Goal: Task Accomplishment & Management: Manage account settings

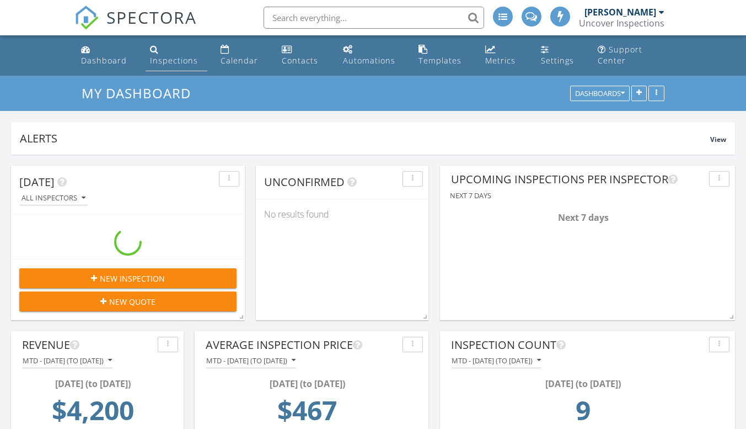
click at [173, 63] on div "Inspections" at bounding box center [174, 60] width 48 height 10
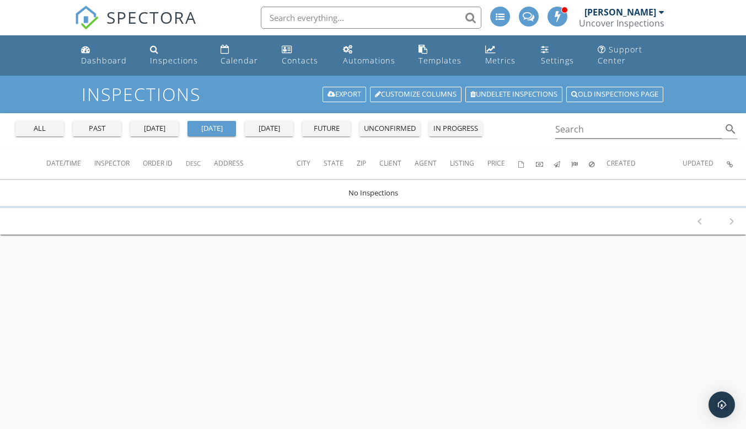
click at [50, 129] on div "all" at bounding box center [40, 128] width 40 height 11
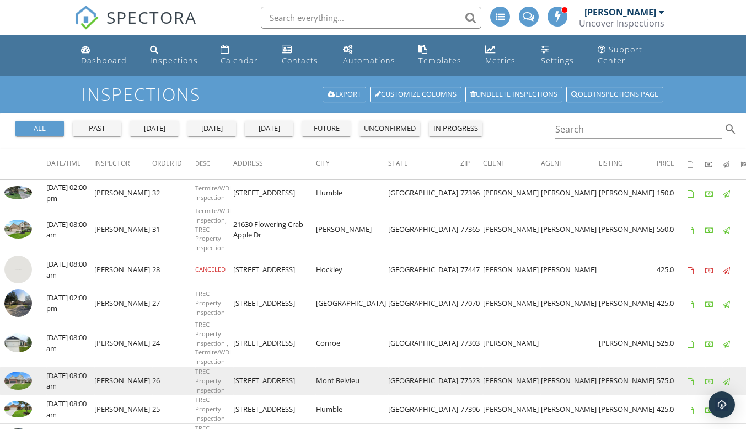
click at [23, 382] on link at bounding box center [18, 387] width 28 height 10
click at [16, 379] on img at bounding box center [18, 380] width 28 height 18
drag, startPoint x: 407, startPoint y: 381, endPoint x: 446, endPoint y: 377, distance: 38.8
click at [483, 377] on td "[PERSON_NAME]" at bounding box center [512, 380] width 58 height 28
copy td "[PERSON_NAME]"
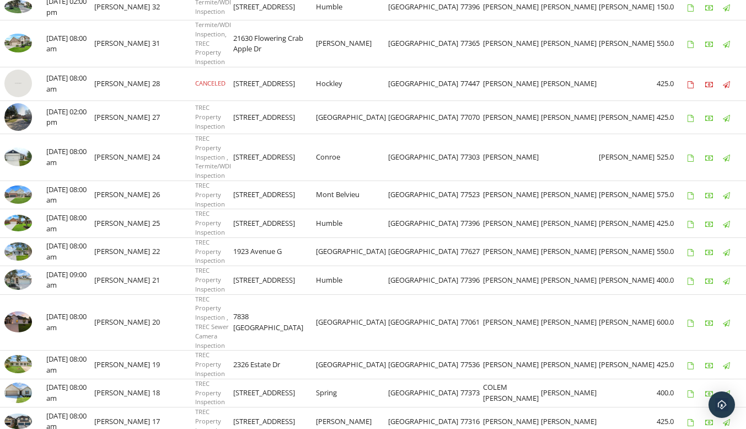
scroll to position [191, 0]
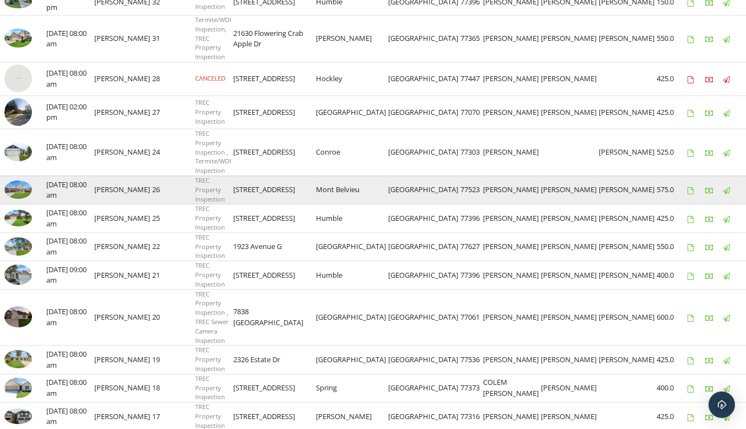
click at [11, 189] on img at bounding box center [18, 189] width 28 height 18
drag, startPoint x: 224, startPoint y: 188, endPoint x: 294, endPoint y: 190, distance: 70.1
click at [294, 190] on td "[STREET_ADDRESS]" at bounding box center [274, 189] width 83 height 28
copy td "[STREET_ADDRESS]"
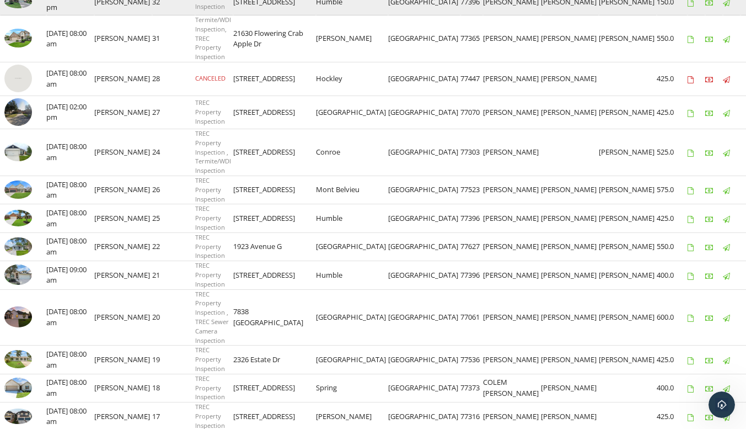
scroll to position [0, 0]
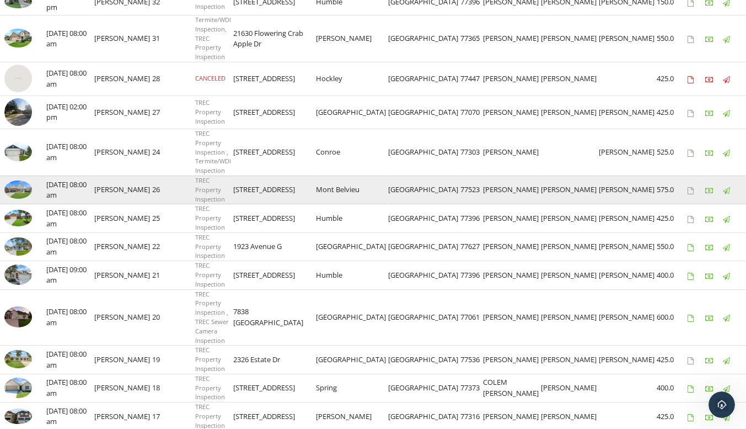
drag, startPoint x: 221, startPoint y: 190, endPoint x: 287, endPoint y: 193, distance: 65.7
click at [287, 193] on tr "check_box_outline_blank 09/14/2025 08:00 am Matt Williams 26 TREC Property Insp…" at bounding box center [441, 189] width 882 height 28
click at [279, 202] on td "[STREET_ADDRESS]" at bounding box center [274, 189] width 83 height 28
drag, startPoint x: 224, startPoint y: 188, endPoint x: 296, endPoint y: 187, distance: 71.7
click at [296, 187] on td "[STREET_ADDRESS]" at bounding box center [274, 189] width 83 height 28
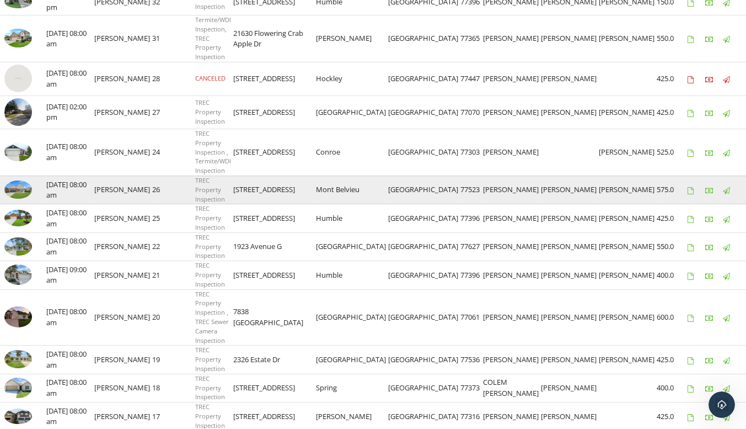
copy td "[STREET_ADDRESS]"
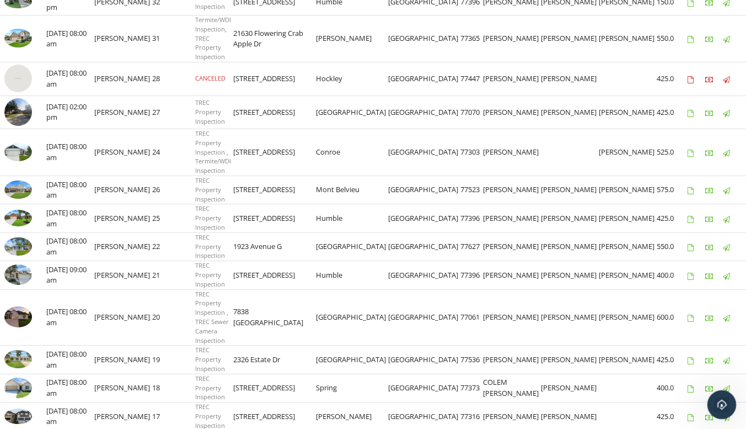
click at [718, 403] on icon "Open Intercom Messenger" at bounding box center [721, 403] width 18 height 18
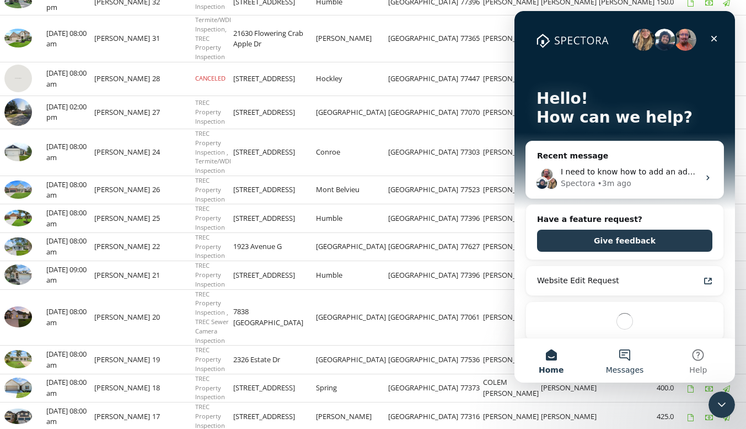
click at [627, 359] on button "Messages" at bounding box center [624, 360] width 73 height 44
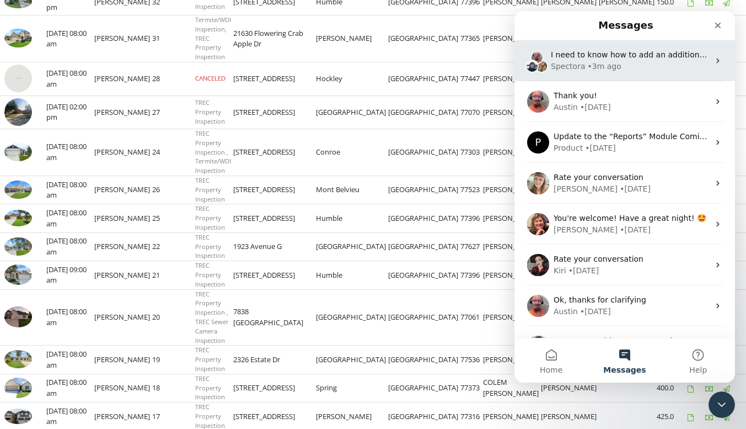
click at [644, 60] on div "I need to know how to add an additional termite inspection to an order that has…" at bounding box center [630, 55] width 158 height 12
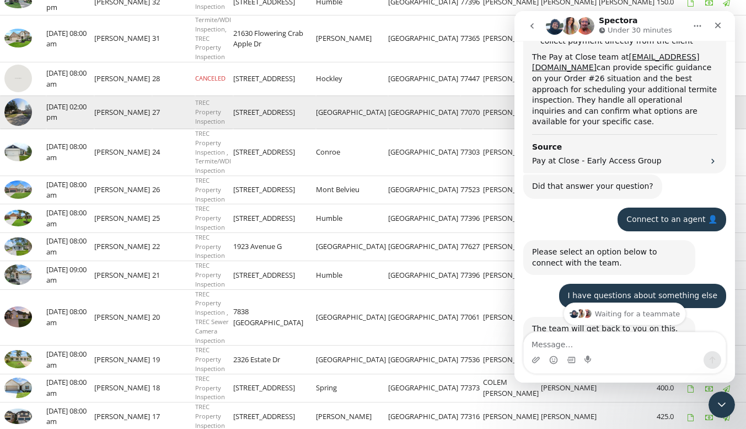
scroll to position [861, 0]
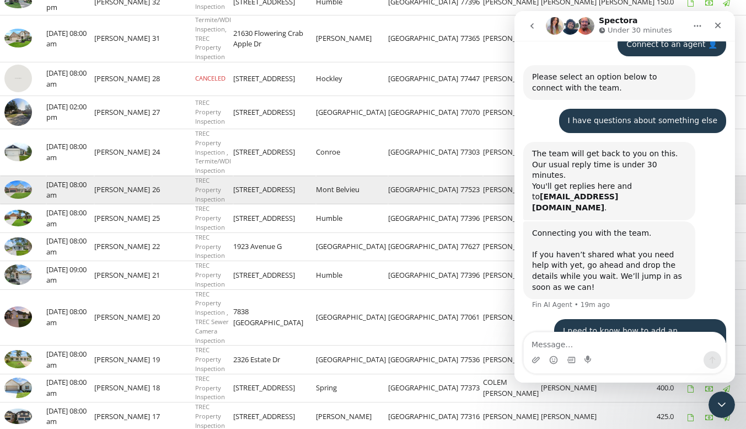
click at [20, 190] on img at bounding box center [18, 189] width 28 height 18
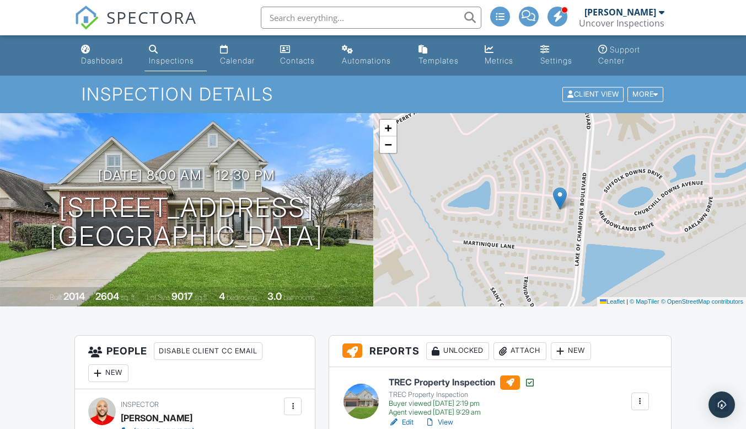
click at [156, 61] on div "Inspections" at bounding box center [171, 60] width 45 height 9
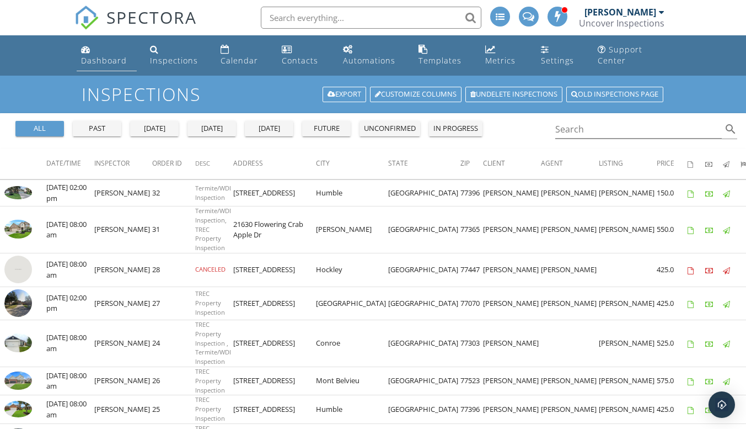
click at [104, 62] on div "Dashboard" at bounding box center [104, 60] width 46 height 10
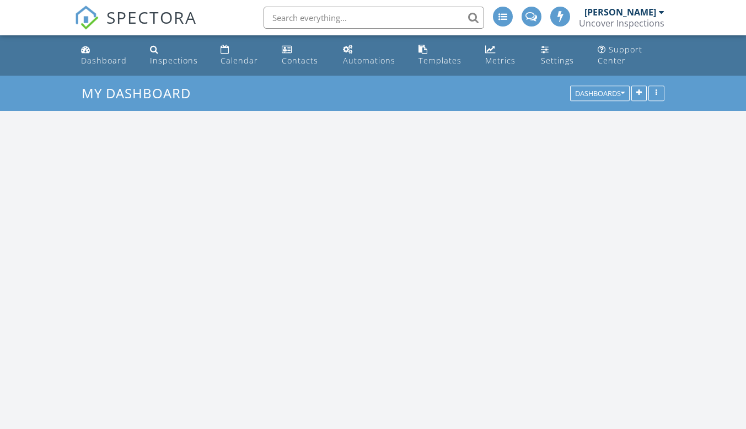
scroll to position [1876, 763]
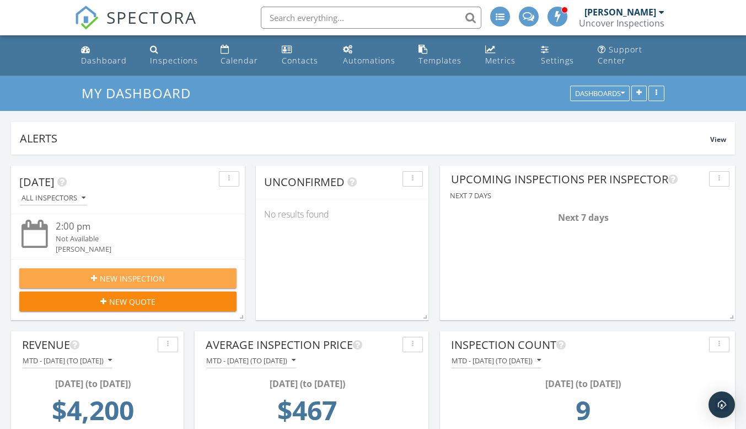
click at [150, 279] on span "New Inspection" at bounding box center [132, 279] width 65 height 12
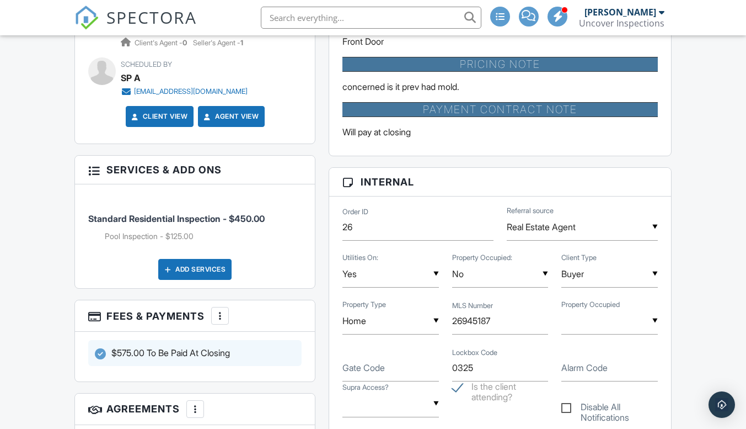
scroll to position [679, 0]
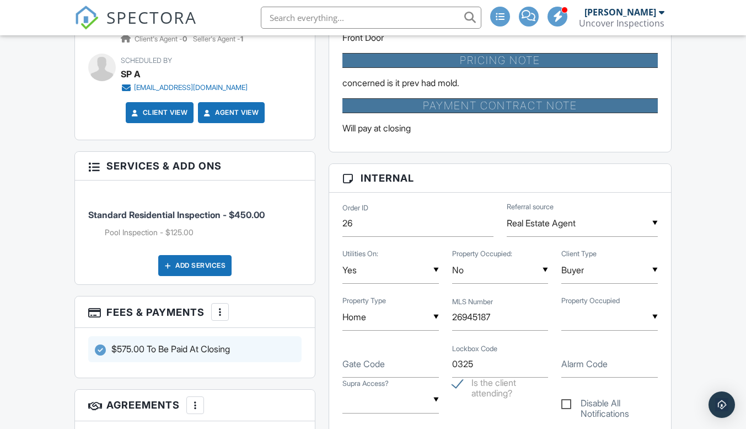
click at [490, 316] on input "26945187" at bounding box center [500, 316] width 96 height 27
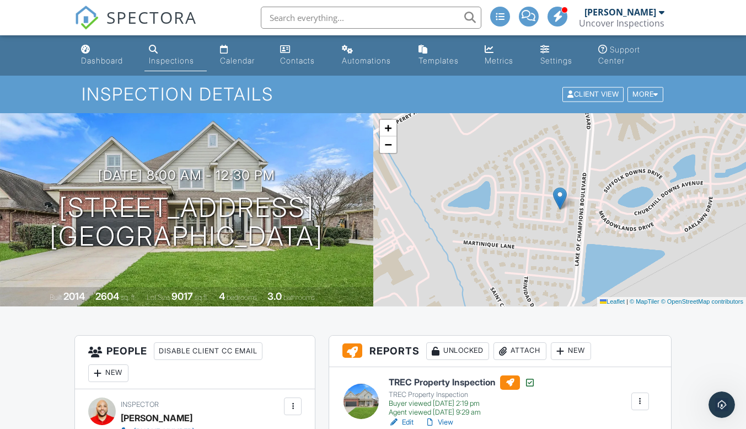
scroll to position [0, 0]
click at [726, 398] on icon "Open Intercom Messenger" at bounding box center [721, 403] width 18 height 18
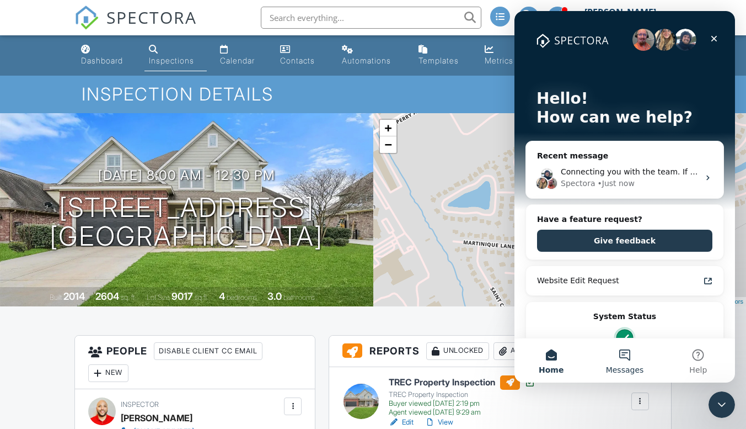
click at [635, 366] on span "Messages" at bounding box center [625, 370] width 38 height 8
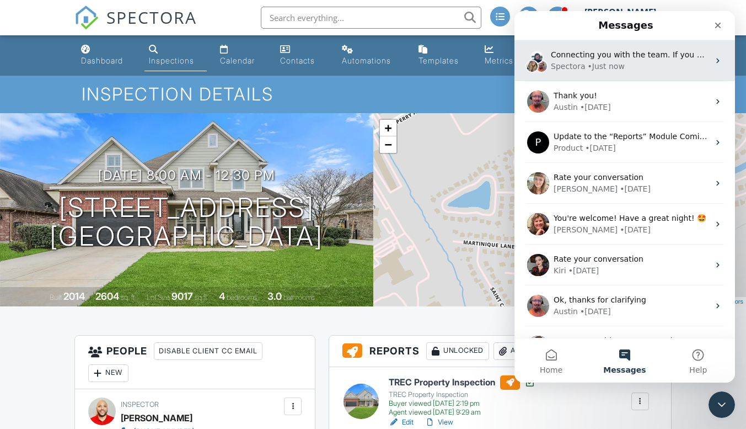
click at [647, 61] on div "Spectora • Just now" at bounding box center [630, 67] width 158 height 12
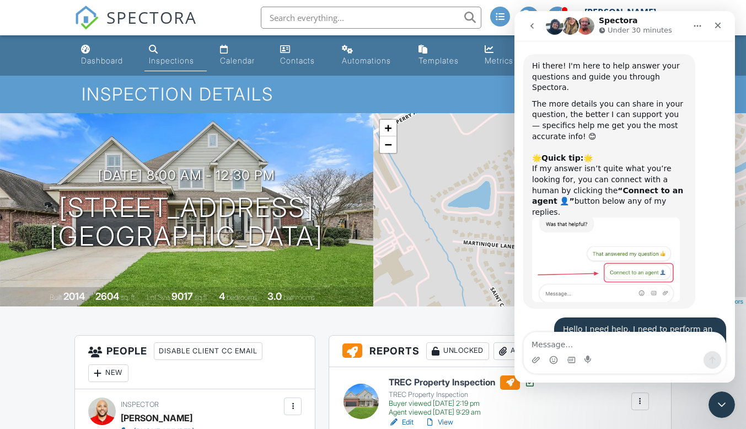
scroll to position [785, 0]
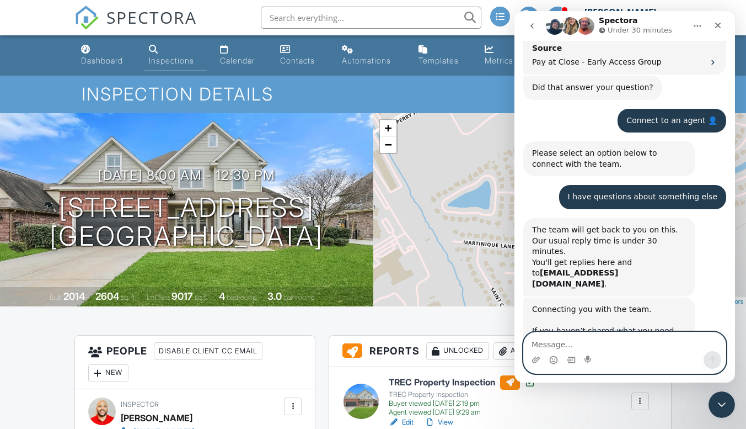
click at [616, 344] on textarea "Message…" at bounding box center [625, 341] width 202 height 19
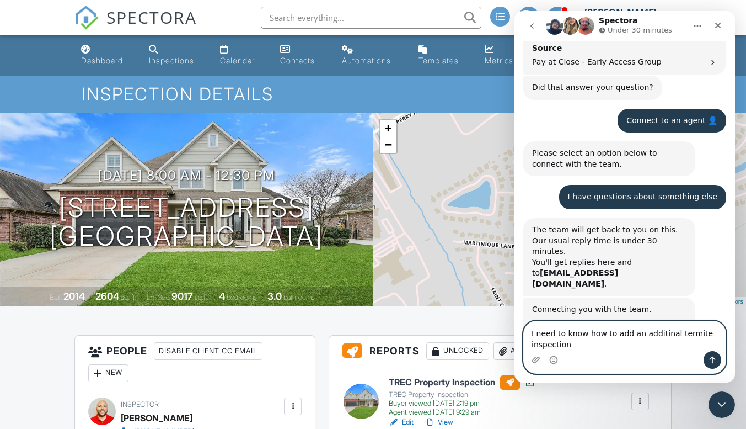
scroll to position [796, 0]
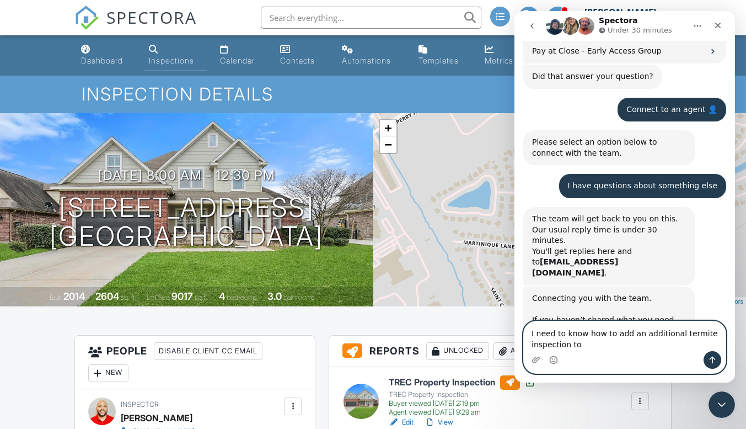
click at [579, 344] on textarea "I need to know how to add an additional termite inspection to" at bounding box center [625, 336] width 202 height 30
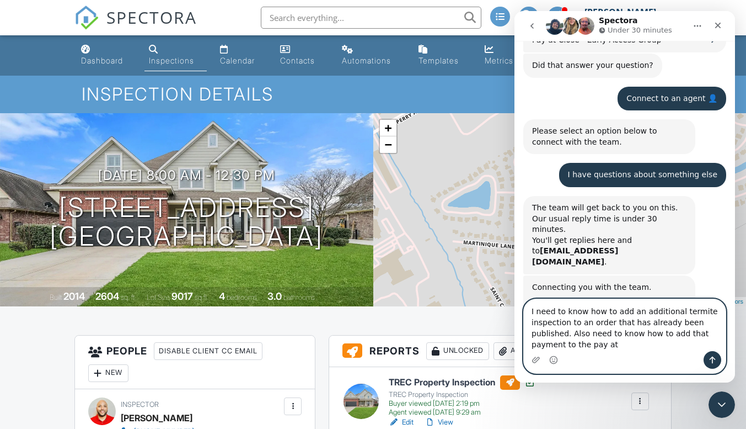
scroll to position [818, 0]
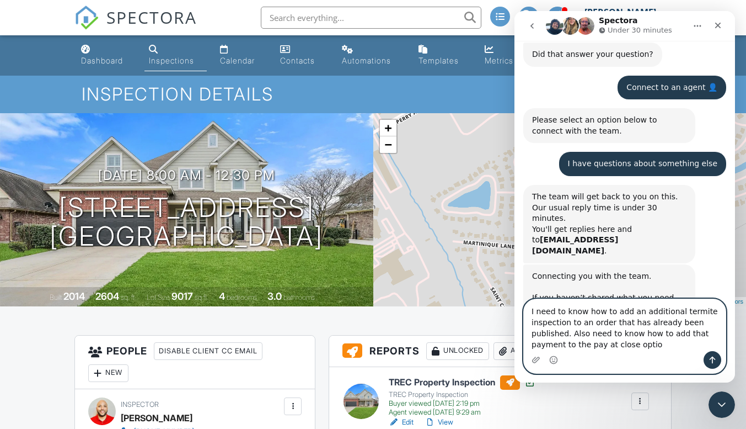
type textarea "I need to know how to add an additional termite inspection to an order that has…"
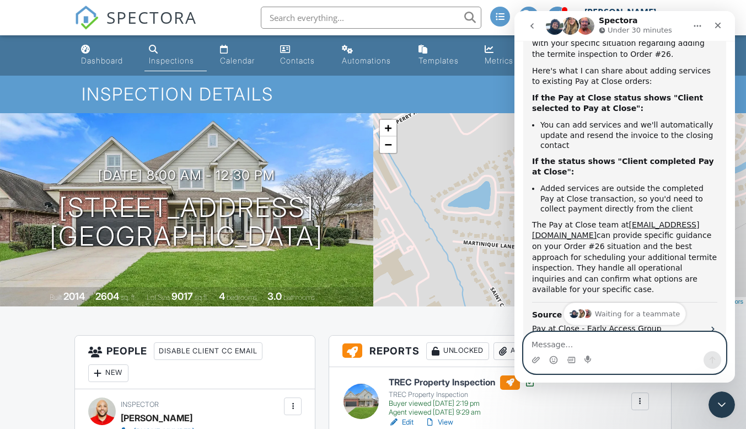
scroll to position [526, 0]
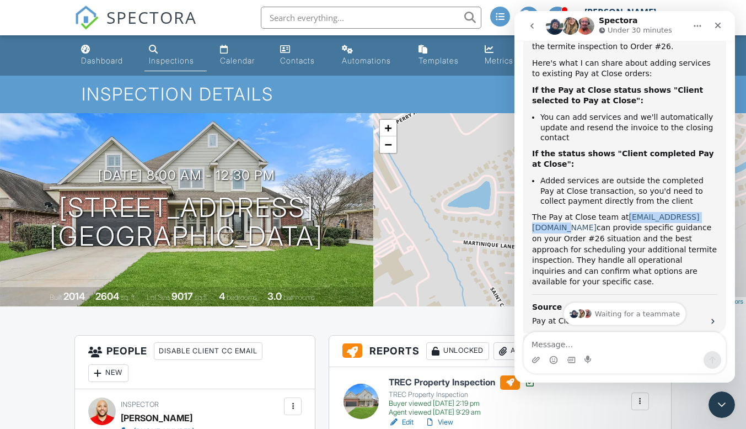
drag, startPoint x: 615, startPoint y: 163, endPoint x: 705, endPoint y: 164, distance: 89.9
click at [705, 212] on div "The Pay at Close team at payatclose@spectora.com can provide specific guidance …" at bounding box center [624, 250] width 185 height 76
copy div "[EMAIL_ADDRESS][DOMAIN_NAME]"
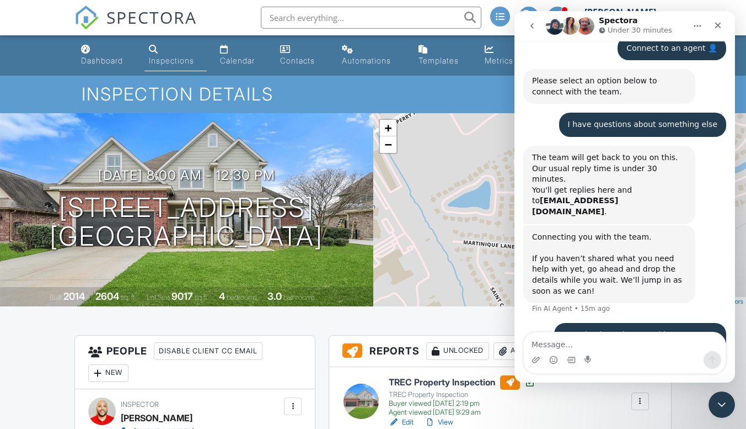
scroll to position [872, 0]
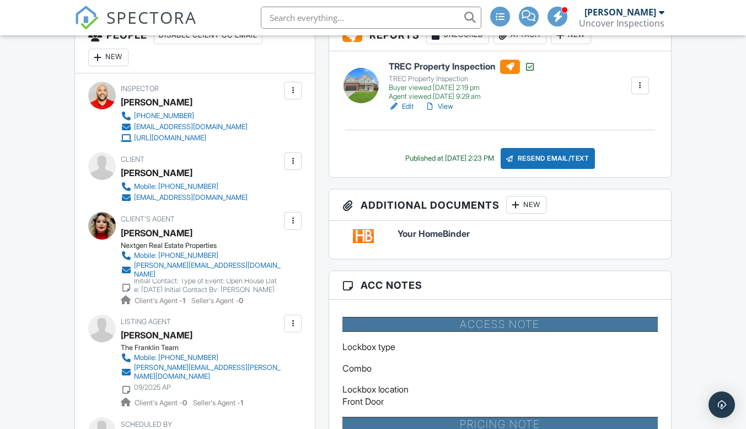
scroll to position [325, 0]
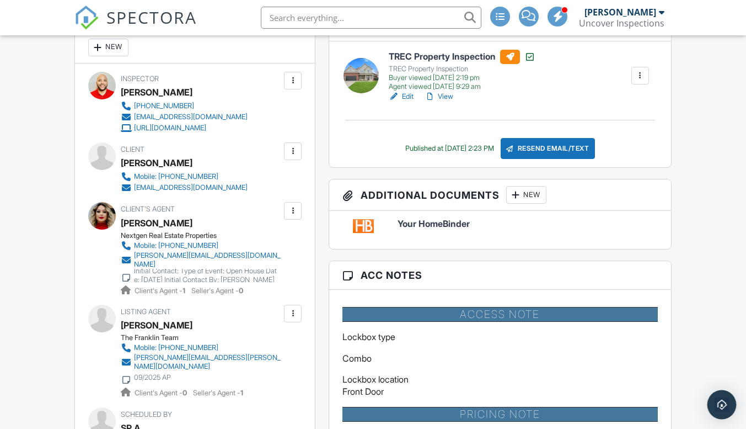
click at [723, 403] on img "Open Intercom Messenger" at bounding box center [722, 404] width 14 height 14
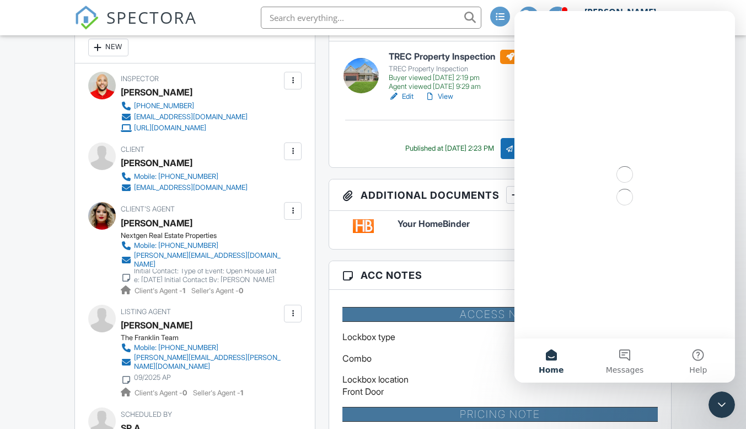
scroll to position [0, 0]
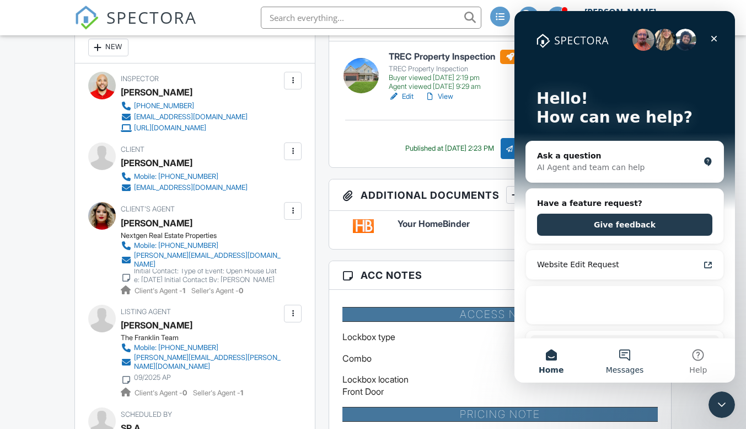
click at [624, 360] on button "Messages" at bounding box center [624, 360] width 73 height 44
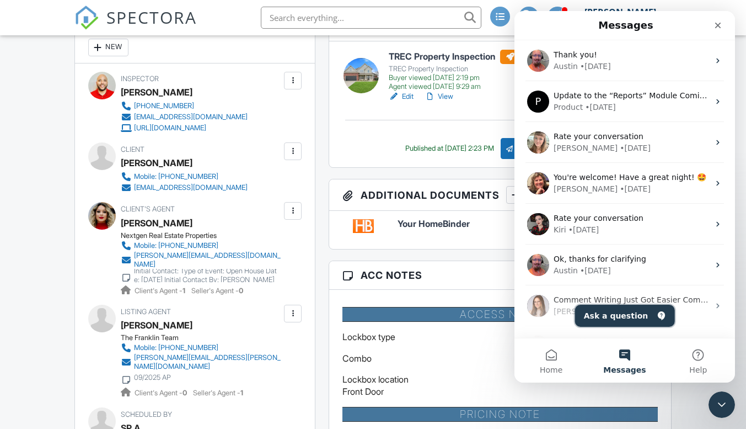
click at [616, 316] on button "Ask a question" at bounding box center [625, 316] width 100 height 22
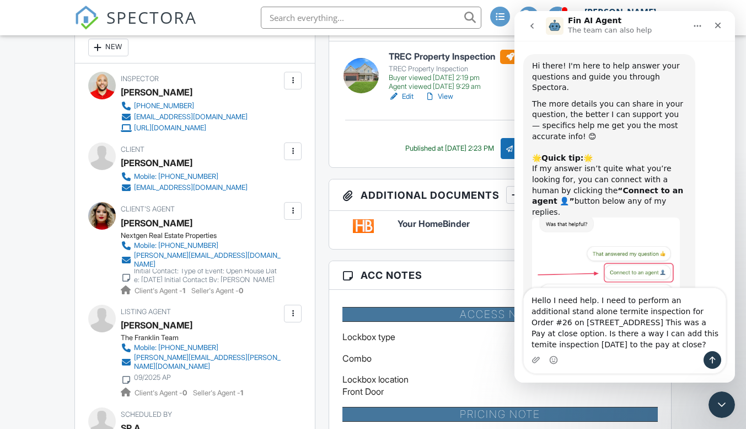
click at [602, 334] on textarea "Hello I need help. I need to perform an additional stand alone termite inspecti…" at bounding box center [625, 319] width 202 height 63
click at [583, 343] on textarea "Hello I need help. I need to perform an additional stand alone termite inspecti…" at bounding box center [625, 319] width 202 height 63
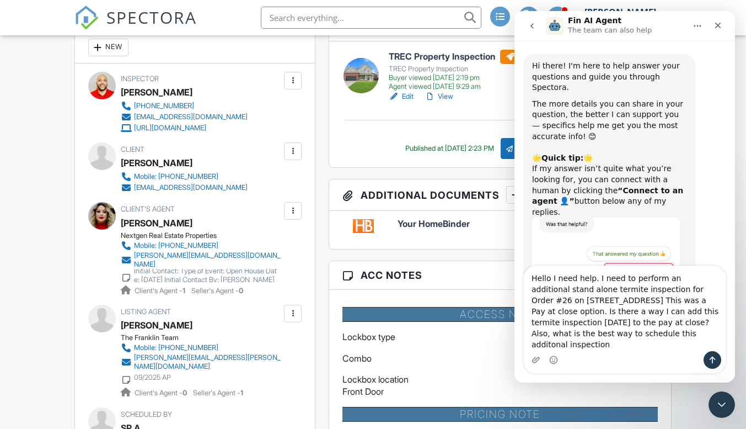
click at [557, 344] on textarea "Hello I need help. I need to perform an additional stand alone termite inspecti…" at bounding box center [625, 308] width 202 height 85
click at [614, 344] on textarea "Hello I need help. I need to perform an additional stand alone termite inspecti…" at bounding box center [625, 308] width 202 height 85
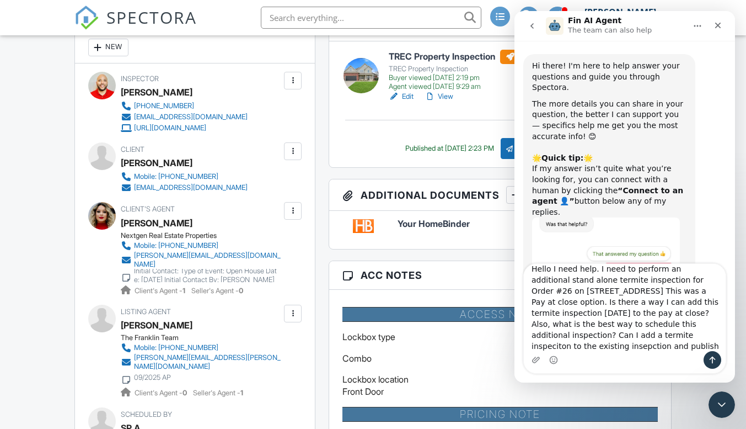
scroll to position [18, 0]
click at [581, 325] on textarea "Hello I need help. I need to perform an additional stand alone termite inspecti…" at bounding box center [625, 307] width 202 height 87
type textarea "Hello I need help. I need to perform an additional stand alone termite inspecti…"
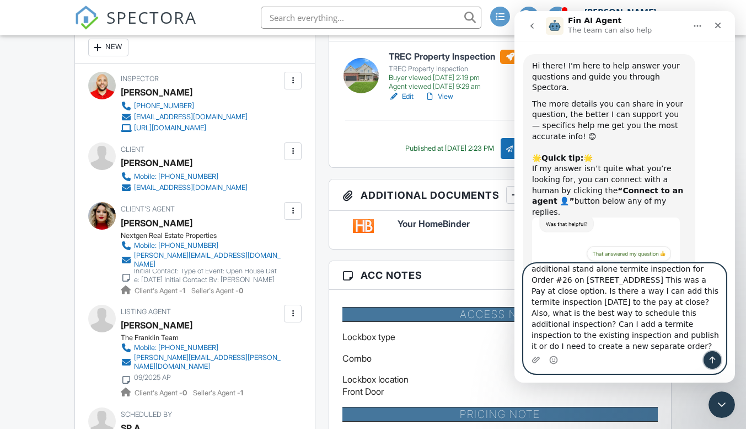
click at [710, 357] on icon "Send a message…" at bounding box center [712, 359] width 9 height 9
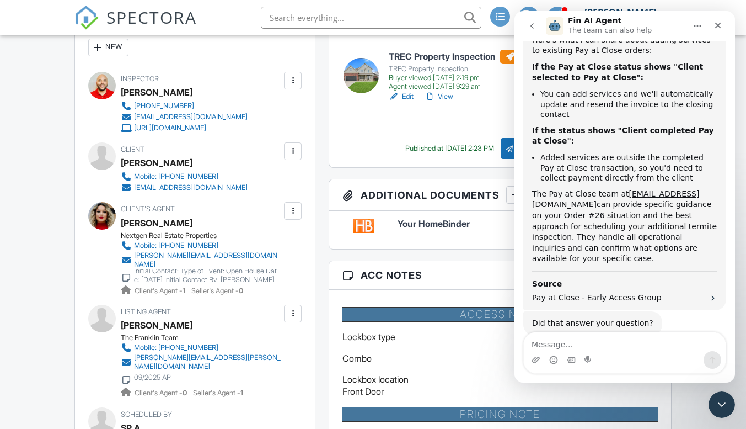
scroll to position [565, 0]
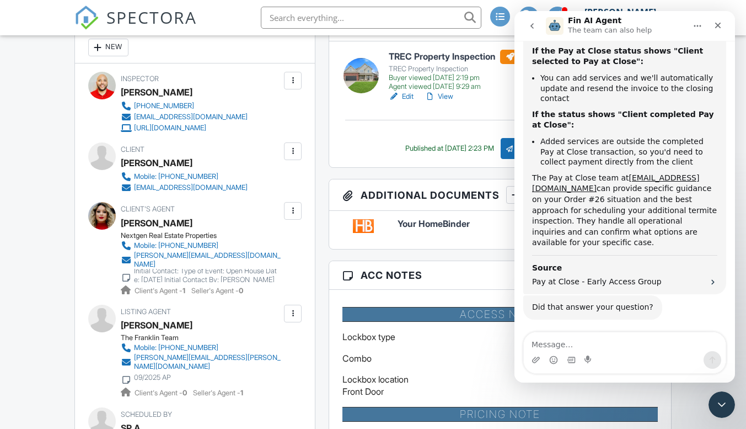
click at [698, 367] on button "Connect to an agent 👤" at bounding box center [667, 378] width 108 height 22
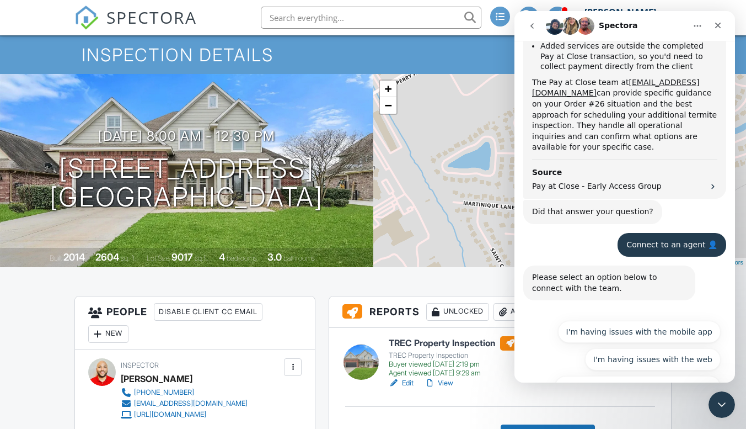
scroll to position [0, 0]
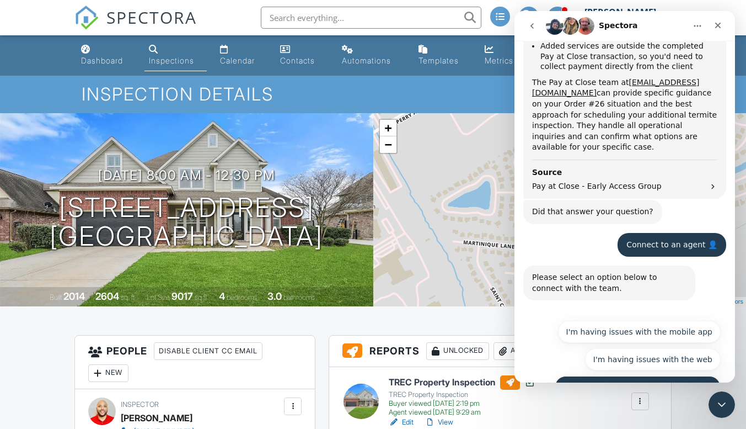
click at [640, 376] on button "I have questions about something else" at bounding box center [638, 387] width 166 height 22
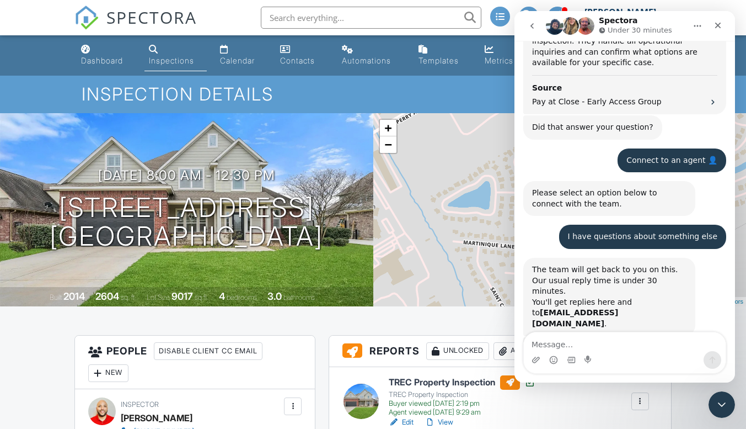
scroll to position [785, 0]
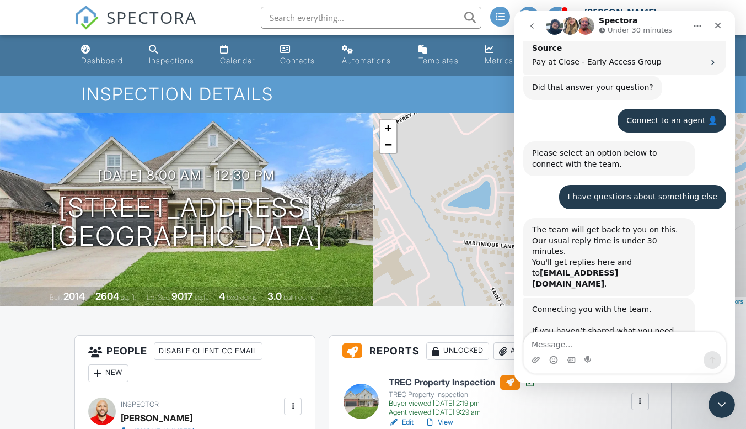
click at [717, 400] on icon "Close Intercom Messenger" at bounding box center [720, 402] width 13 height 13
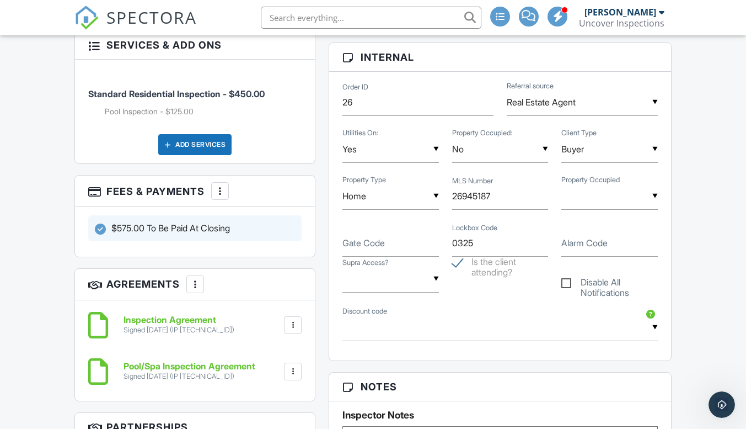
scroll to position [831, 0]
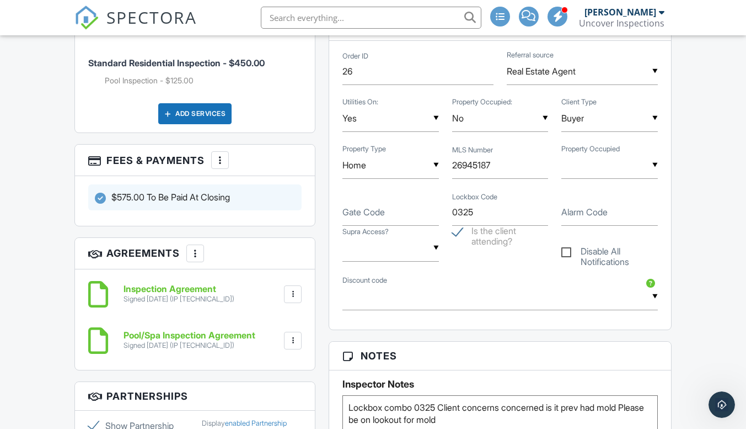
click at [219, 158] on div at bounding box center [220, 159] width 11 height 11
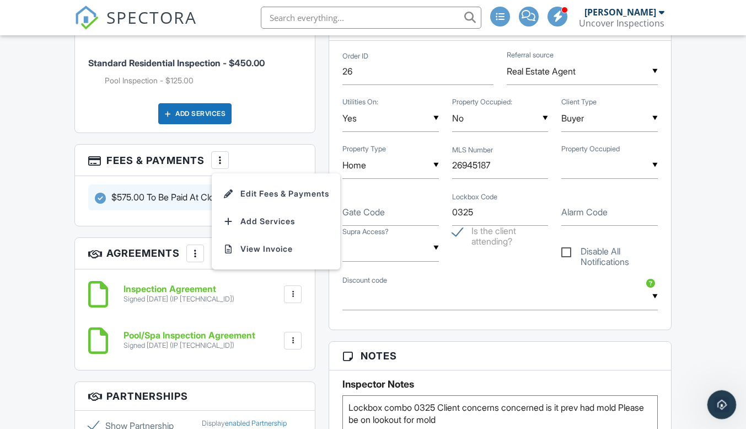
click at [724, 409] on icon "Open Intercom Messenger" at bounding box center [721, 403] width 18 height 18
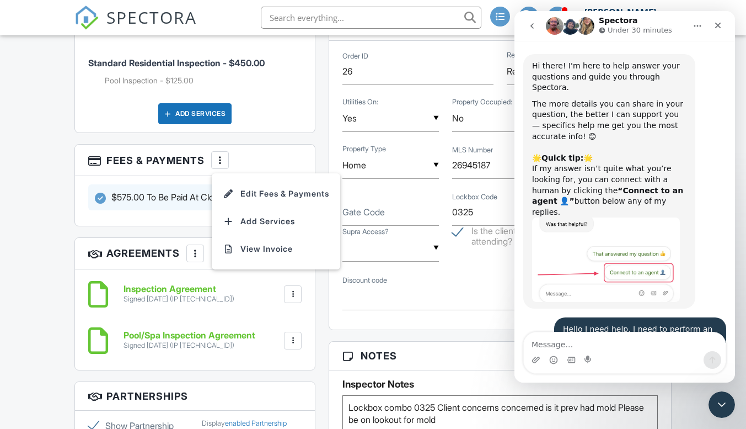
scroll to position [861, 0]
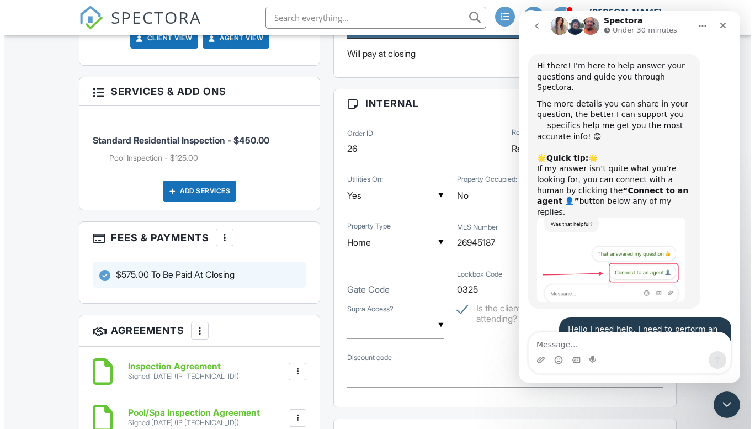
scroll to position [861, 0]
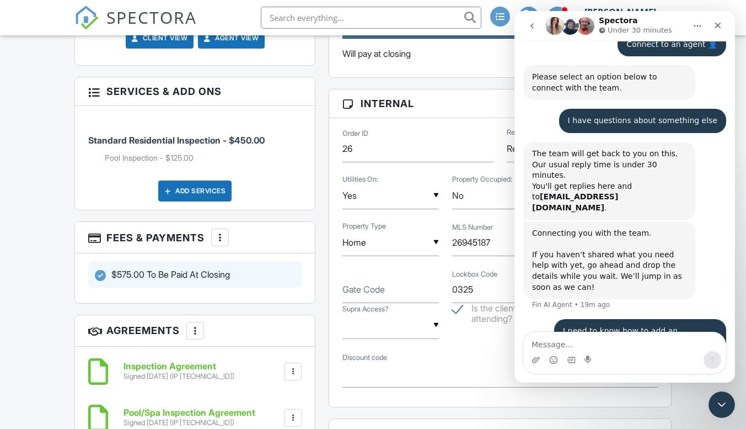
click at [201, 182] on div "Add Services" at bounding box center [194, 190] width 73 height 21
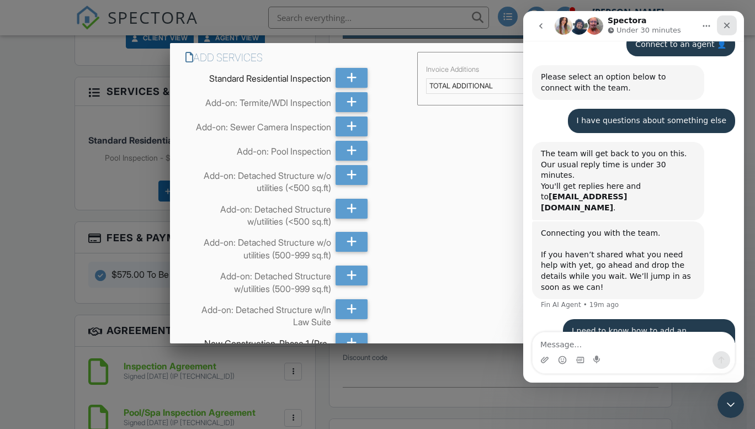
click at [731, 25] on div "Close" at bounding box center [727, 25] width 20 height 20
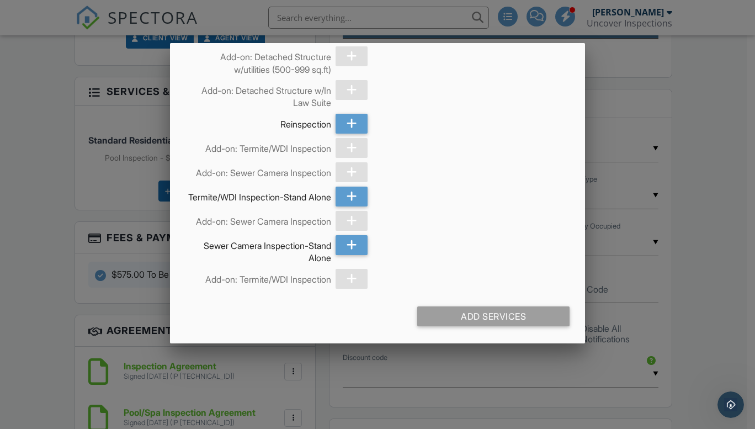
scroll to position [1619, 0]
click at [352, 186] on icon at bounding box center [351, 196] width 10 height 20
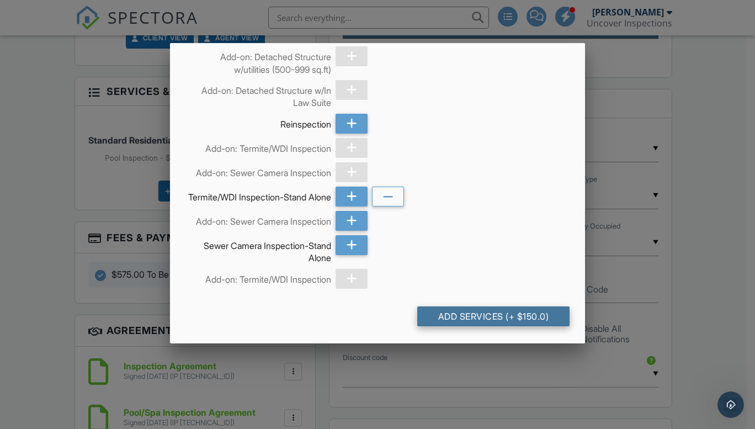
click at [484, 317] on div "Add Services (+ $150.0)" at bounding box center [493, 316] width 152 height 20
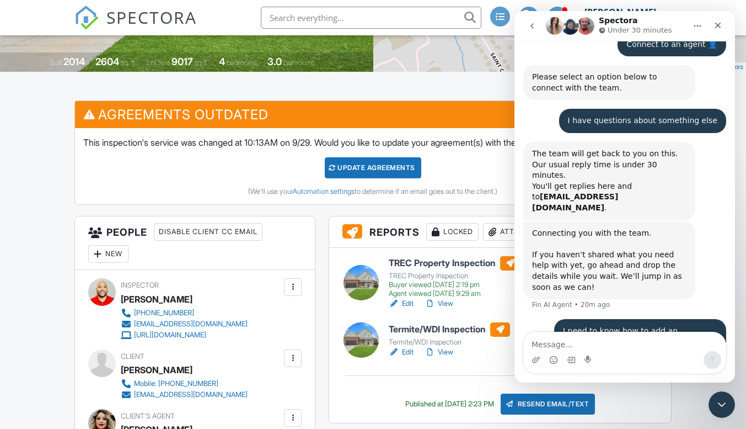
scroll to position [191, 0]
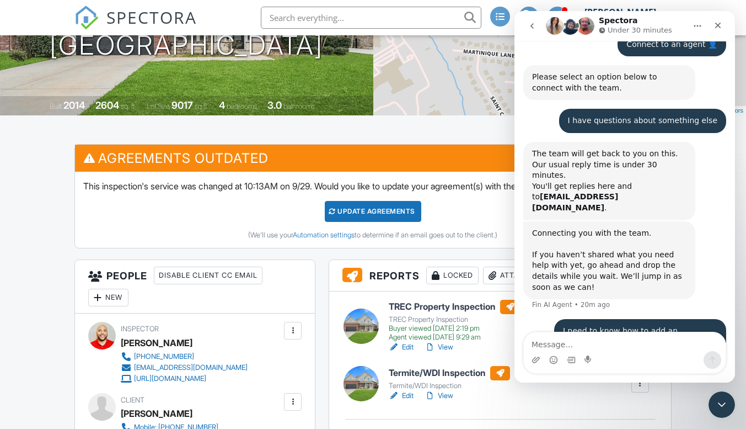
click at [382, 210] on div "Update Agreements" at bounding box center [373, 211] width 97 height 21
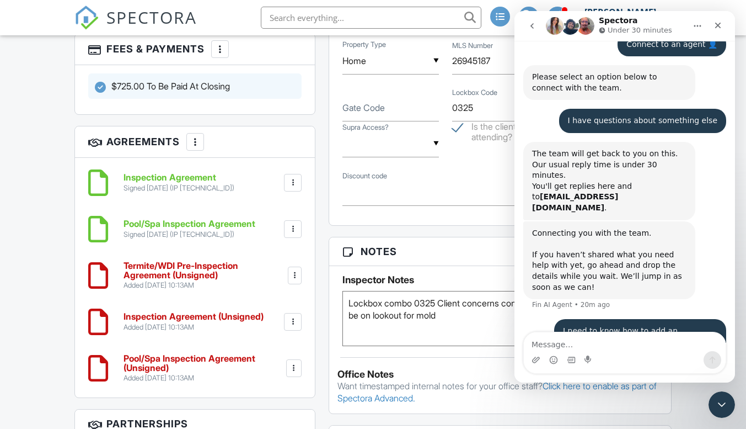
scroll to position [975, 0]
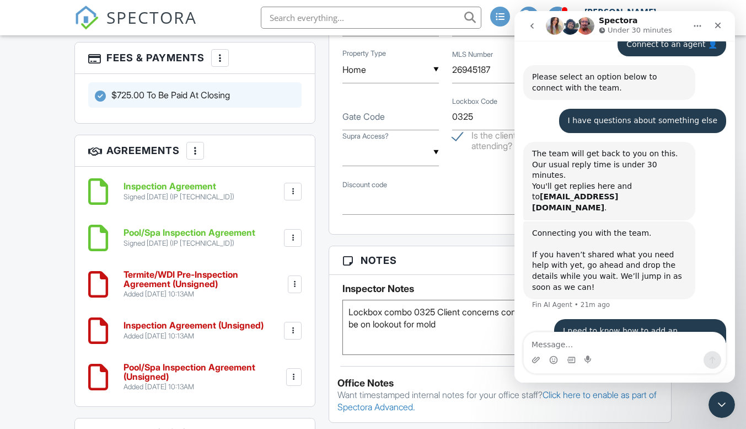
click at [299, 371] on div at bounding box center [294, 376] width 11 height 11
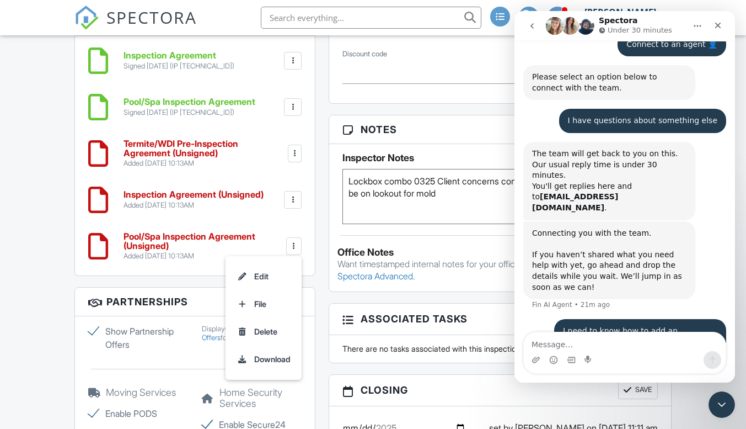
scroll to position [1116, 0]
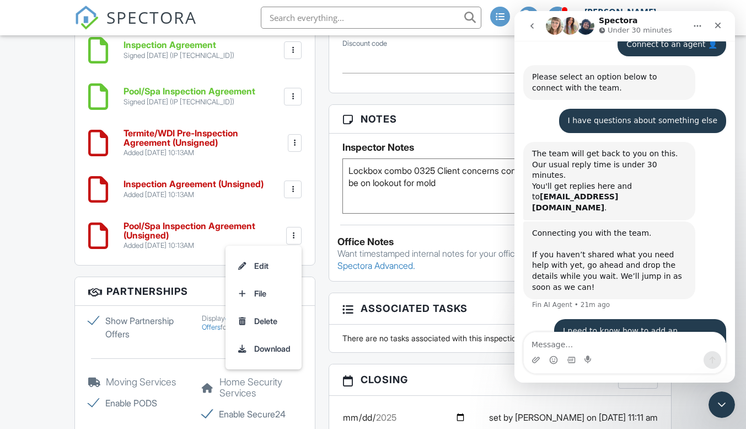
click at [295, 184] on div at bounding box center [292, 189] width 11 height 11
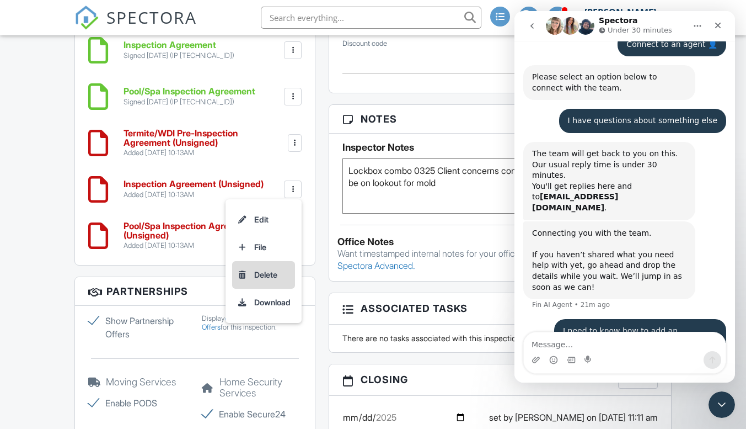
click at [271, 268] on li "Delete" at bounding box center [263, 275] width 63 height 28
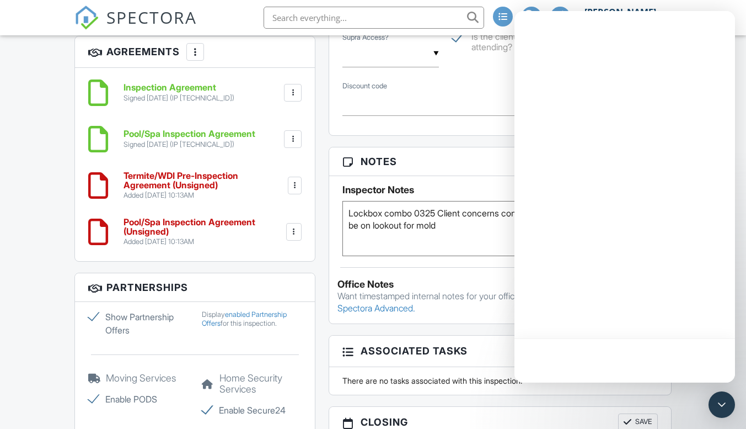
click at [293, 226] on div at bounding box center [294, 231] width 11 height 11
click at [274, 312] on li "Delete" at bounding box center [263, 317] width 63 height 28
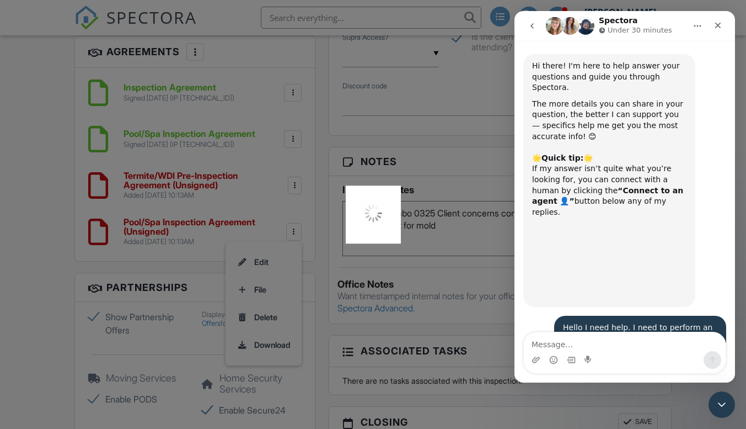
scroll to position [861, 0]
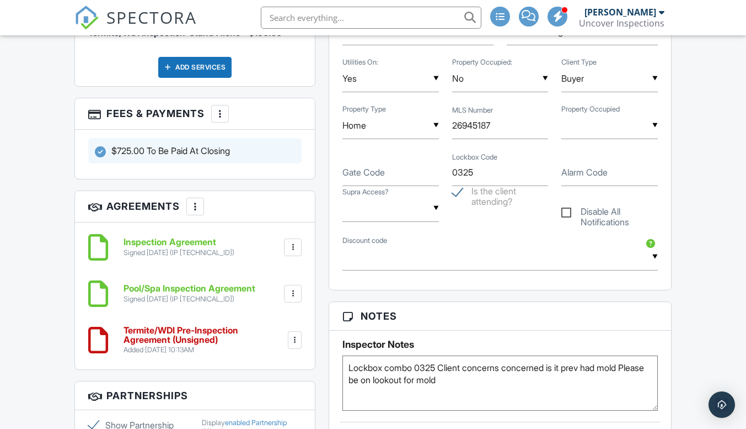
scroll to position [917, 0]
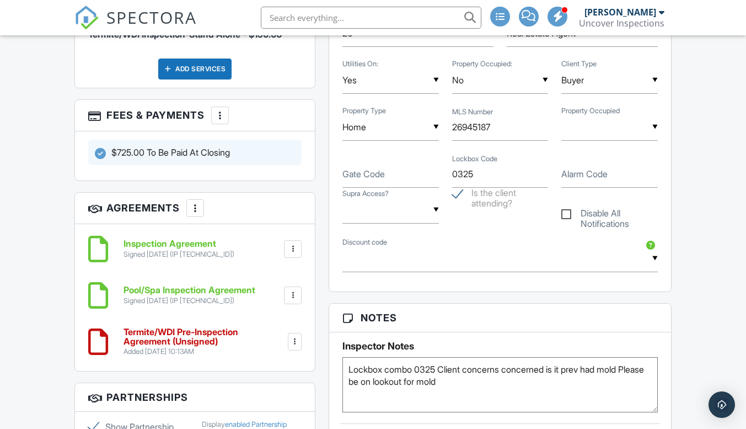
click at [221, 110] on div at bounding box center [220, 115] width 11 height 11
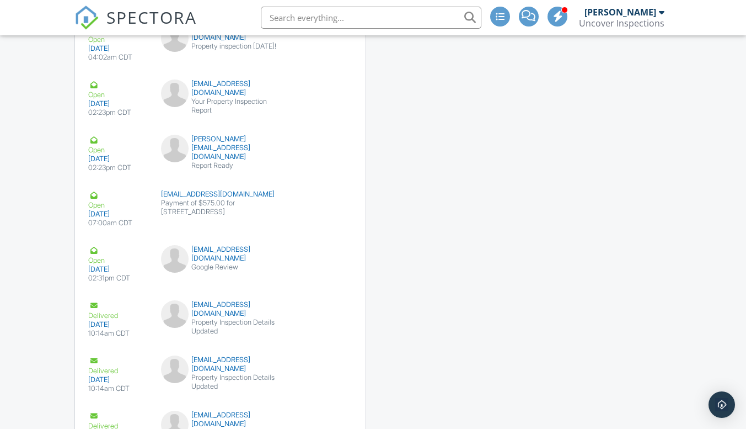
scroll to position [2252, 0]
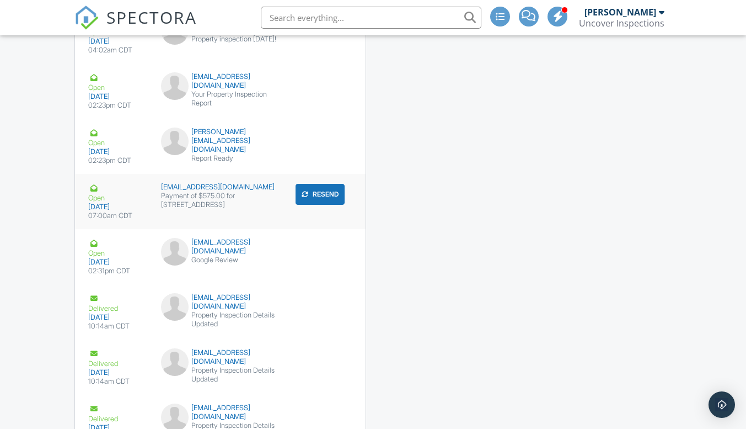
click at [221, 191] on div "Payment of $575.00 for 14031 Hawthorne Cir" at bounding box center [220, 200] width 119 height 18
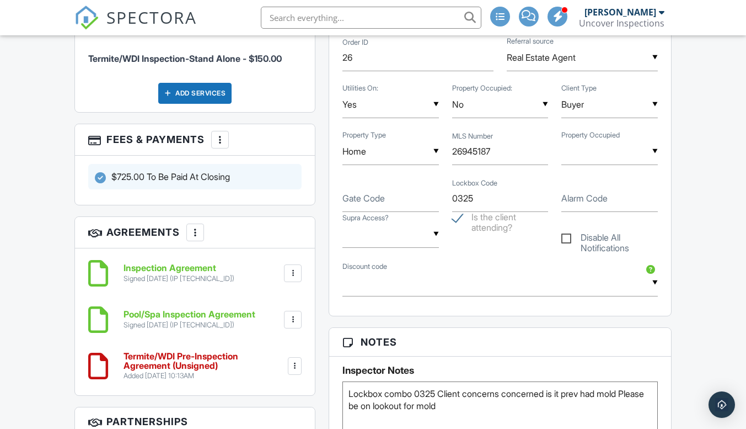
scroll to position [882, 0]
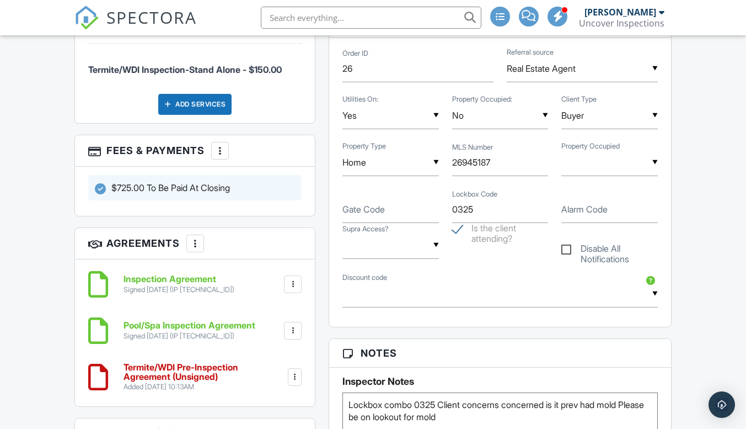
click at [217, 149] on div "More" at bounding box center [220, 151] width 18 height 18
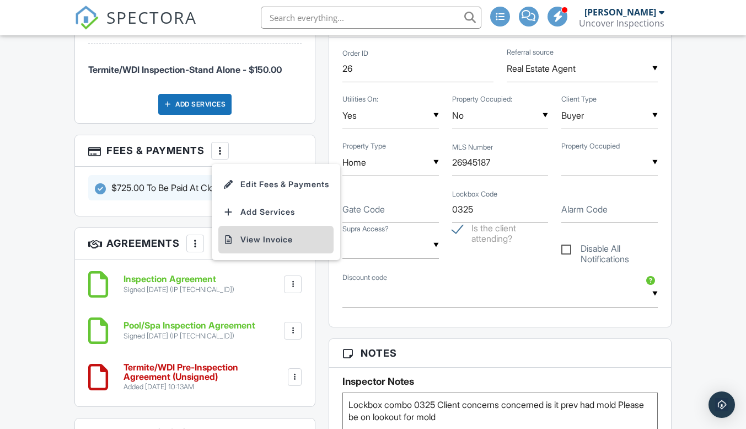
click at [264, 228] on li "View Invoice" at bounding box center [275, 240] width 115 height 28
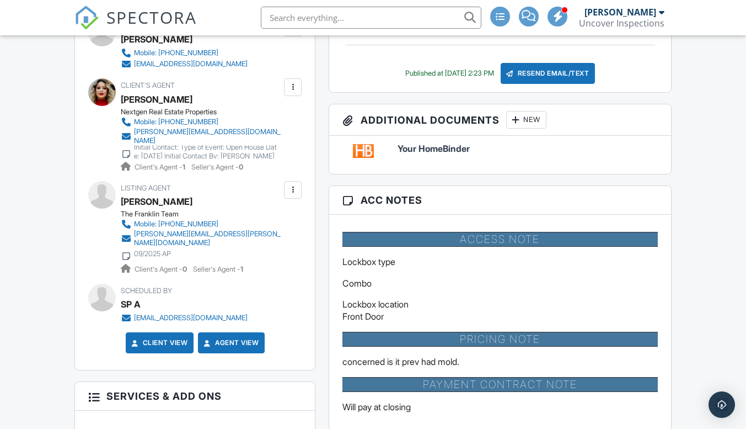
scroll to position [438, 0]
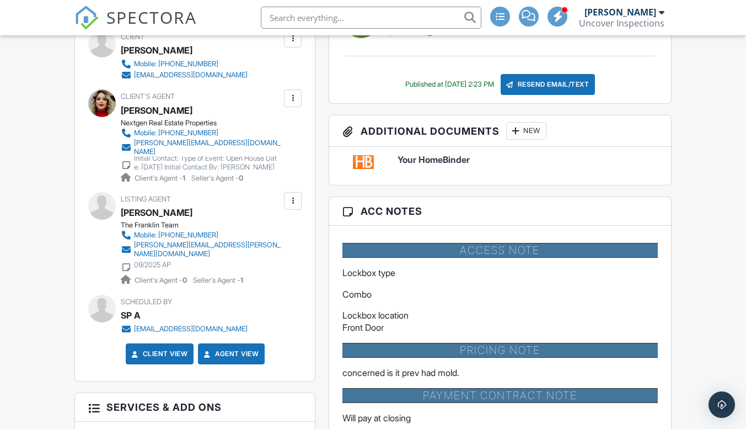
click at [170, 77] on div "[EMAIL_ADDRESS][DOMAIN_NAME]" at bounding box center [191, 75] width 114 height 9
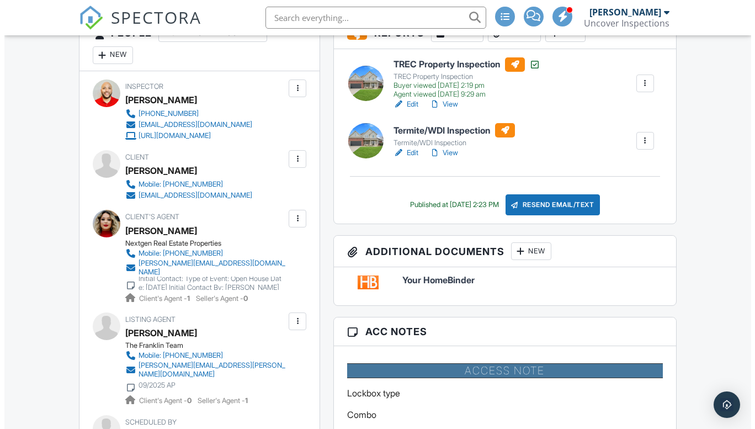
scroll to position [282, 0]
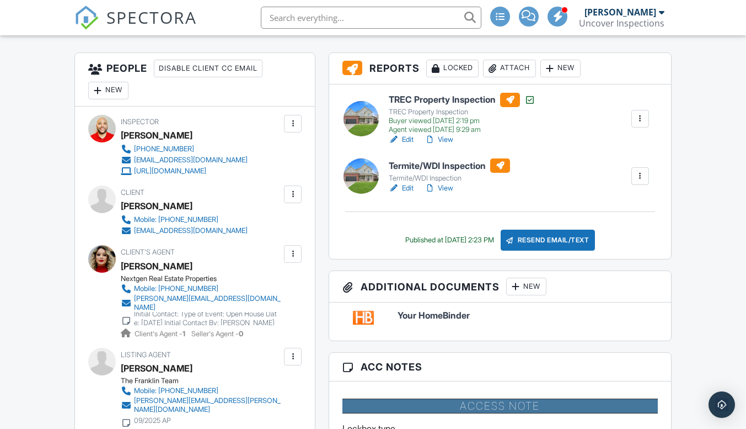
click at [296, 197] on div at bounding box center [292, 194] width 11 height 11
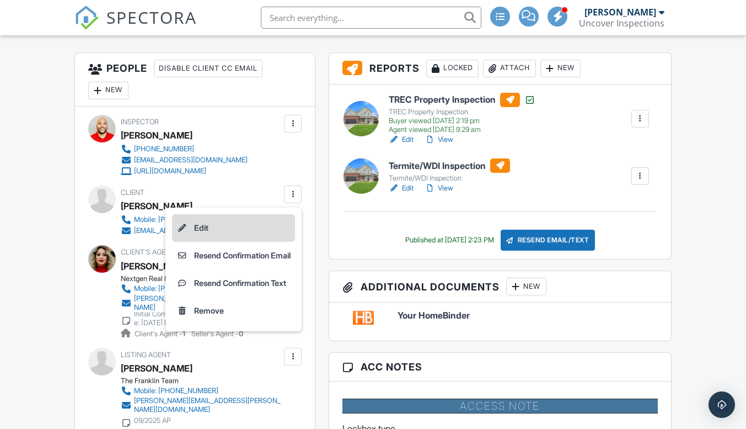
click at [200, 226] on li "Edit" at bounding box center [233, 228] width 123 height 28
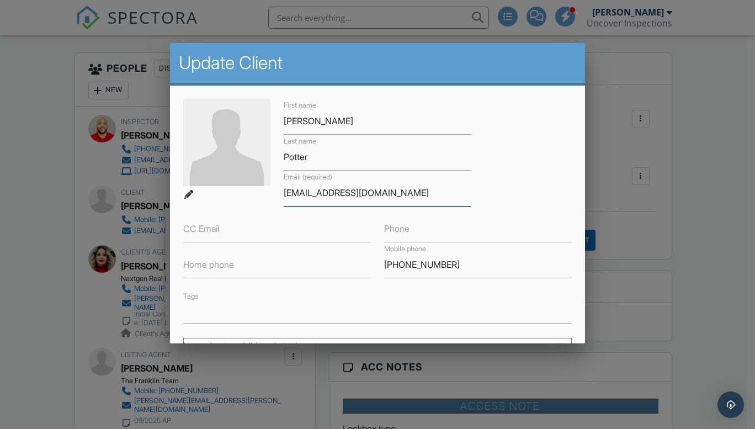
click at [329, 191] on input "[EMAIL_ADDRESS][DOMAIN_NAME]" at bounding box center [378, 192] width 188 height 27
click at [702, 242] on div at bounding box center [377, 213] width 755 height 536
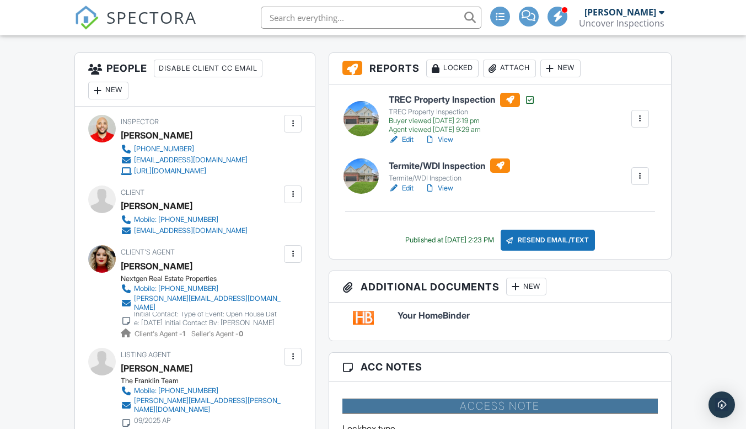
click at [292, 250] on div at bounding box center [292, 253] width 11 height 11
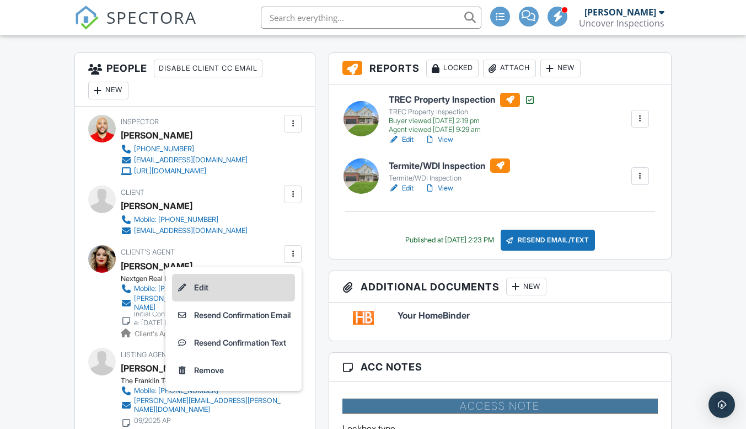
click at [238, 284] on li "Edit" at bounding box center [233, 288] width 123 height 28
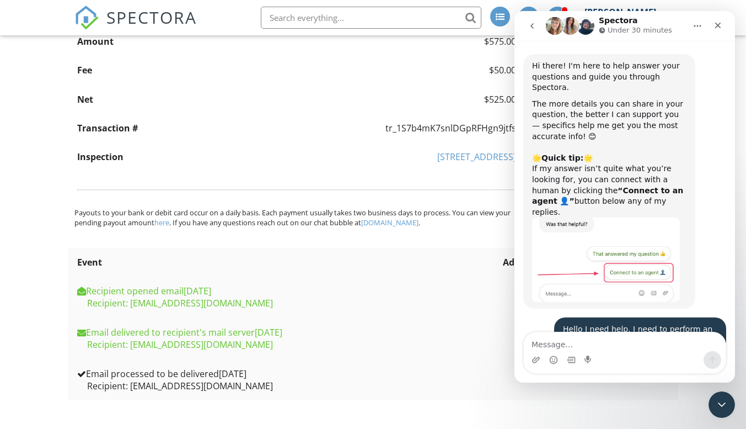
scroll to position [861, 0]
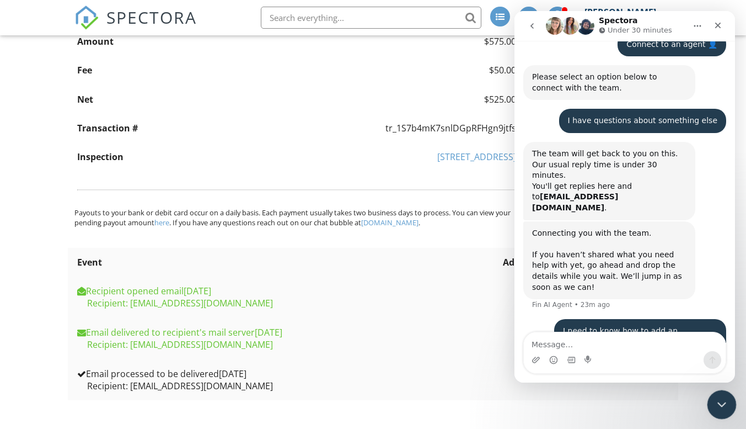
click at [714, 403] on icon "Close Intercom Messenger" at bounding box center [720, 402] width 13 height 13
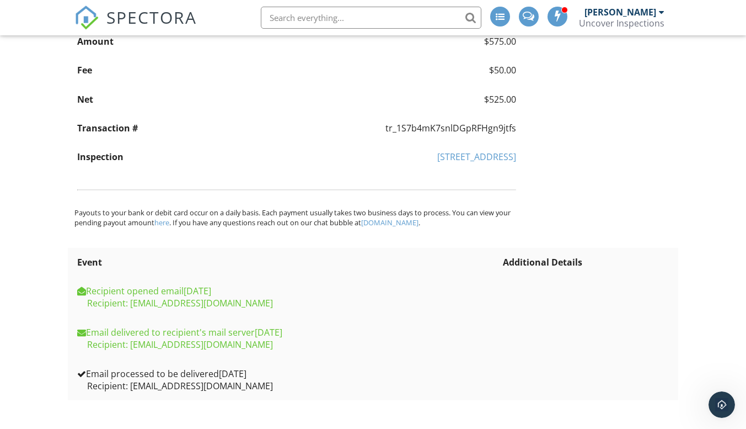
scroll to position [0, 0]
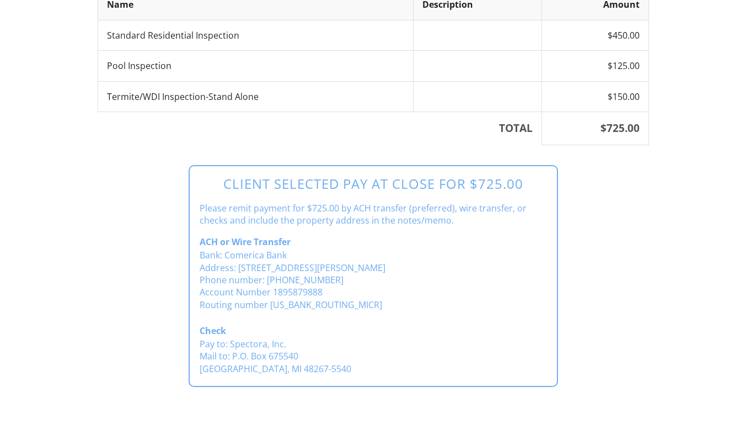
scroll to position [278, 0]
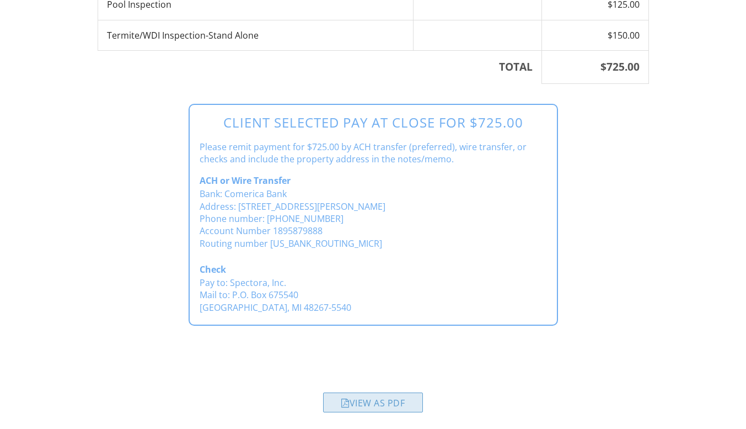
click at [408, 398] on div "View as PDF" at bounding box center [373, 402] width 100 height 20
